Goal: Find specific page/section: Find specific page/section

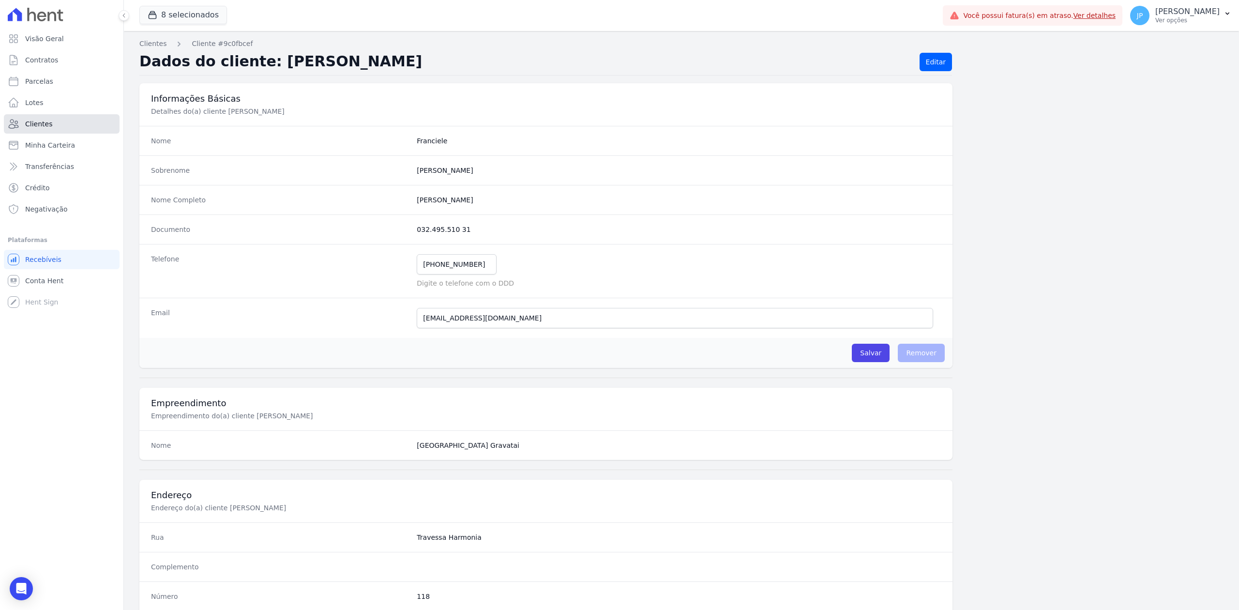
click at [56, 133] on link "Clientes" at bounding box center [62, 123] width 116 height 19
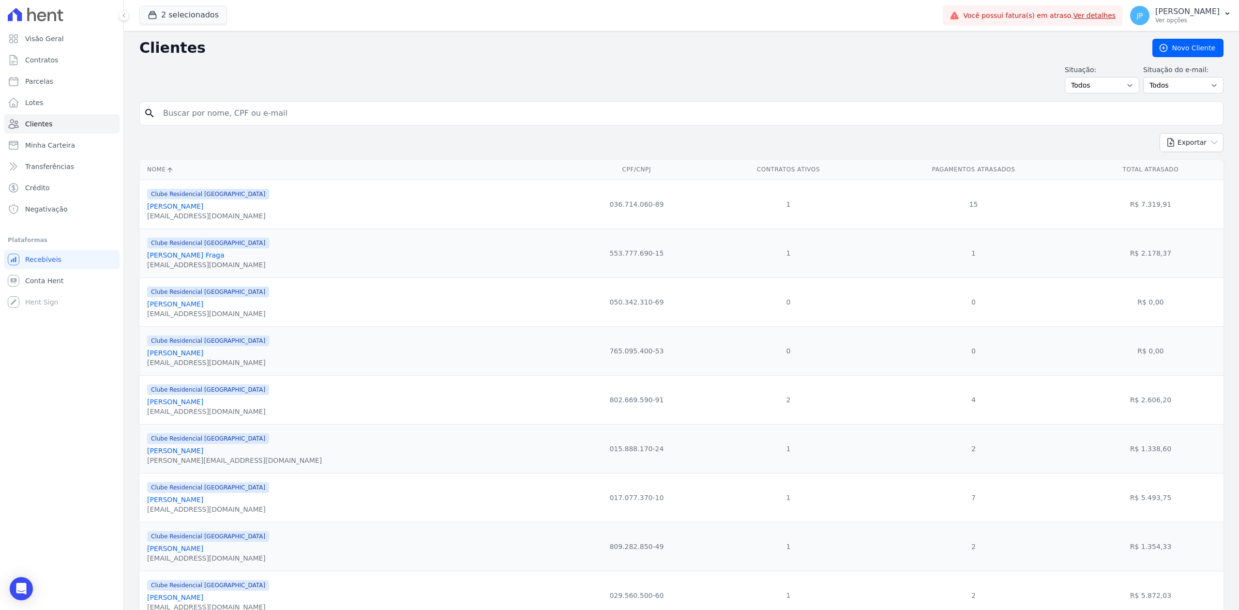
click at [396, 108] on input "search" at bounding box center [688, 113] width 1062 height 19
click at [335, 114] on input "search" at bounding box center [688, 113] width 1062 height 19
paste input "[PHONE_NUMBER]"
type input "[PHONE_NUMBER]"
drag, startPoint x: 319, startPoint y: 117, endPoint x: 147, endPoint y: 101, distance: 173.0
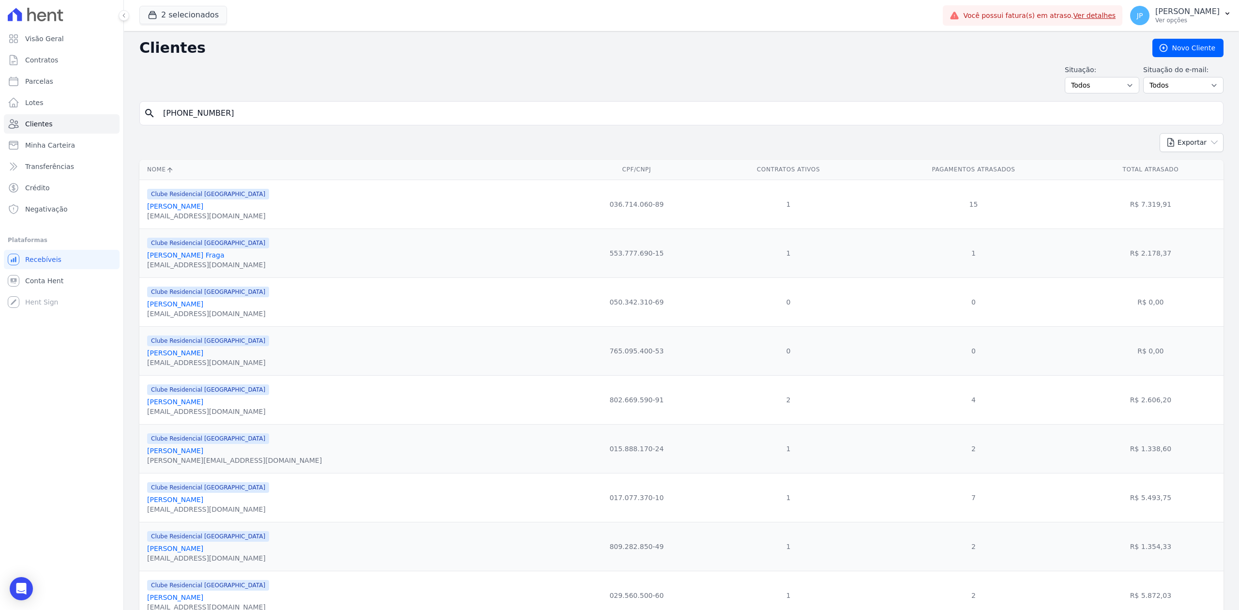
click at [147, 101] on div "search [PHONE_NUMBER]" at bounding box center [681, 113] width 1084 height 24
type input "[PERSON_NAME]"
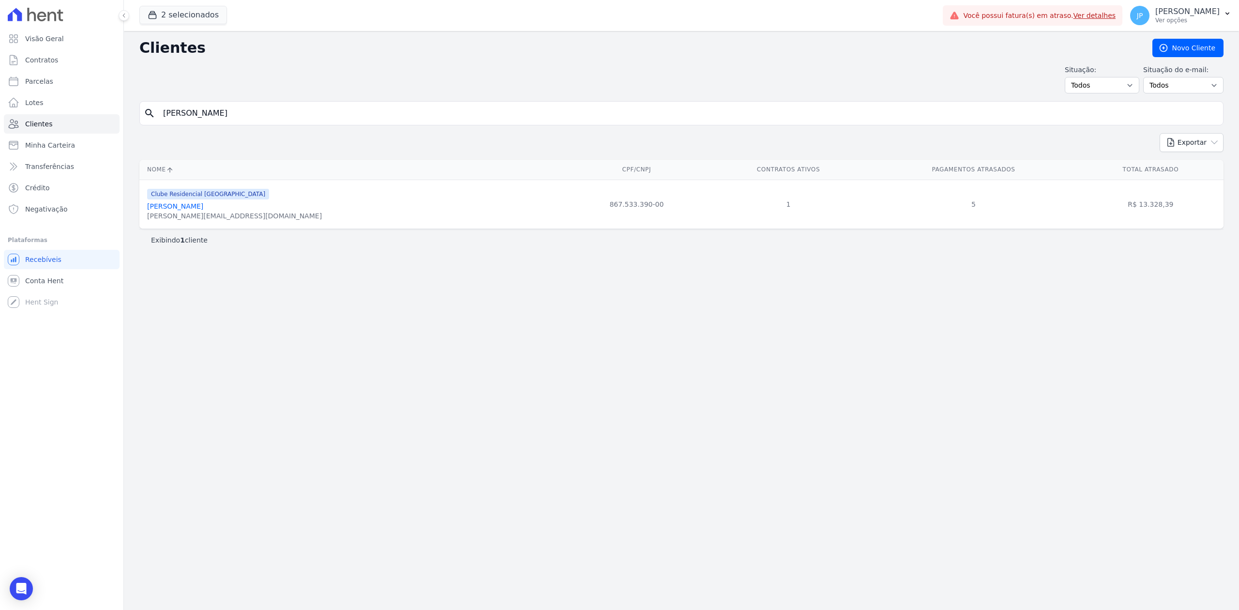
click at [192, 206] on link "[PERSON_NAME]" at bounding box center [175, 206] width 56 height 8
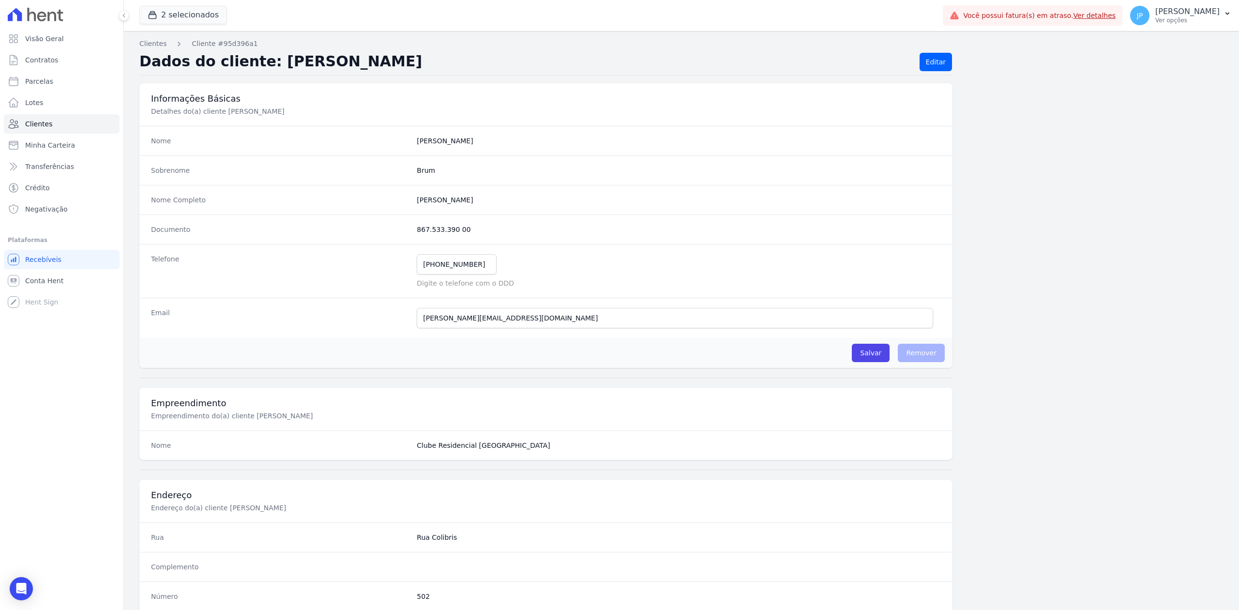
scroll to position [301, 0]
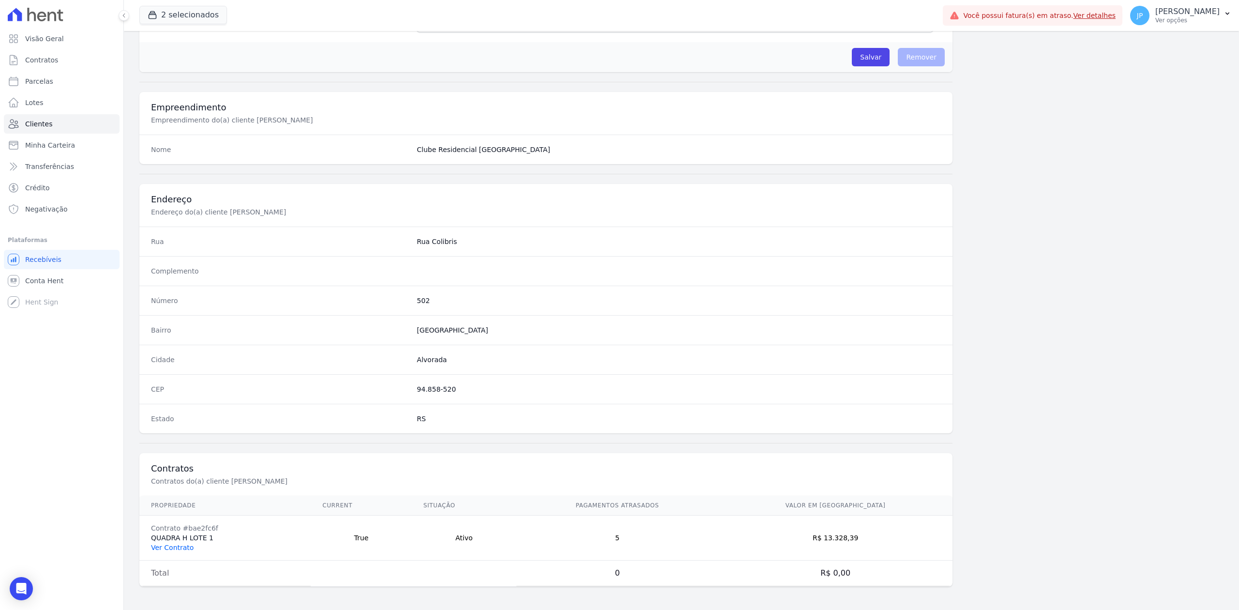
click at [184, 544] on link "Ver Contrato" at bounding box center [172, 548] width 43 height 8
